Goal: Communication & Community: Answer question/provide support

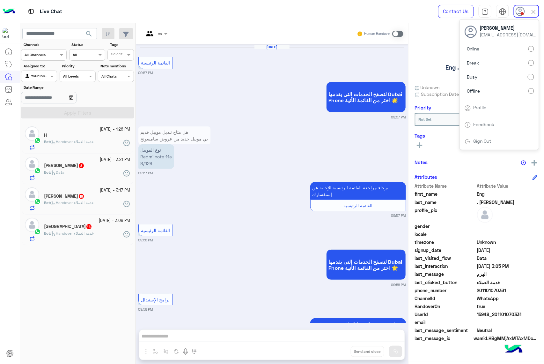
scroll to position [2264, 0]
